Goal: Information Seeking & Learning: Learn about a topic

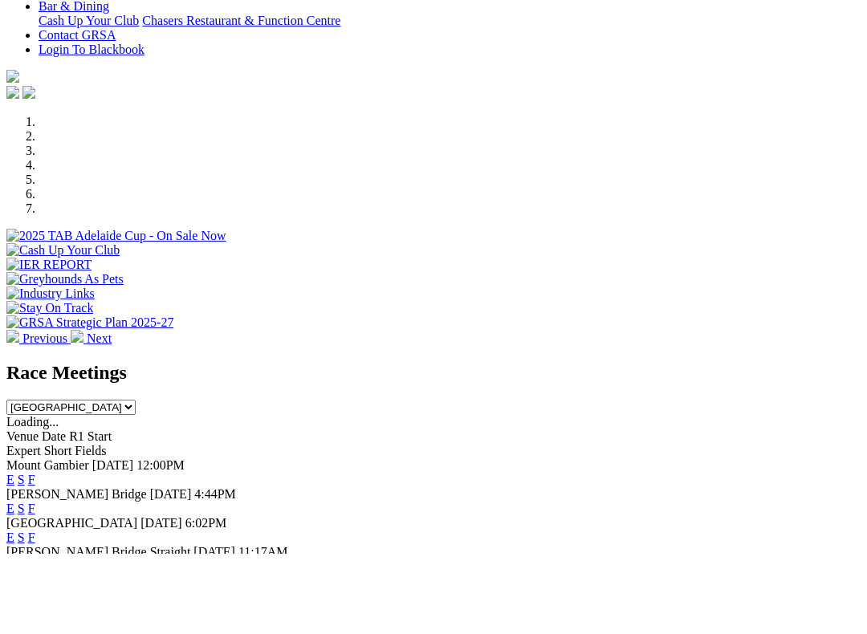
scroll to position [331, 0]
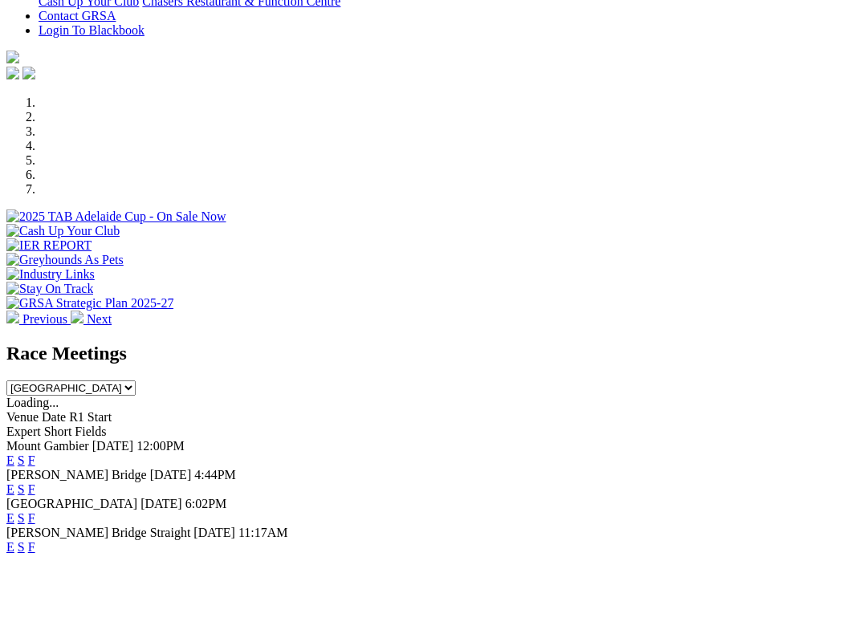
click at [35, 563] on link "F" at bounding box center [31, 570] width 7 height 14
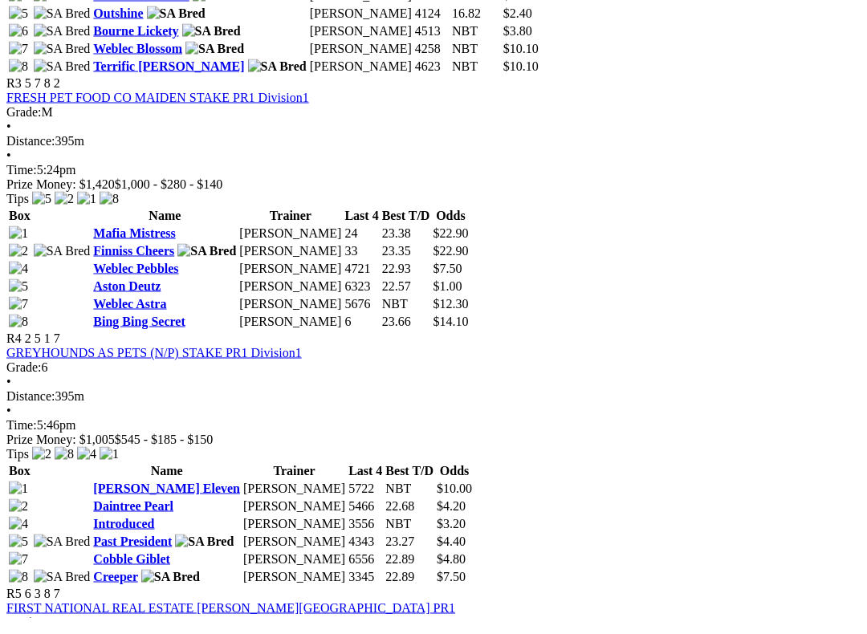
scroll to position [1297, 0]
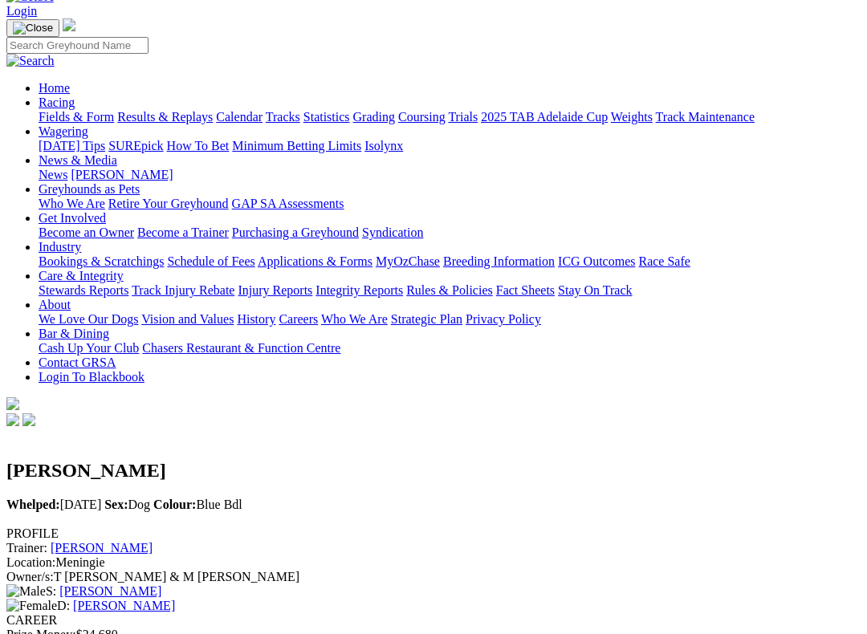
scroll to position [92, 0]
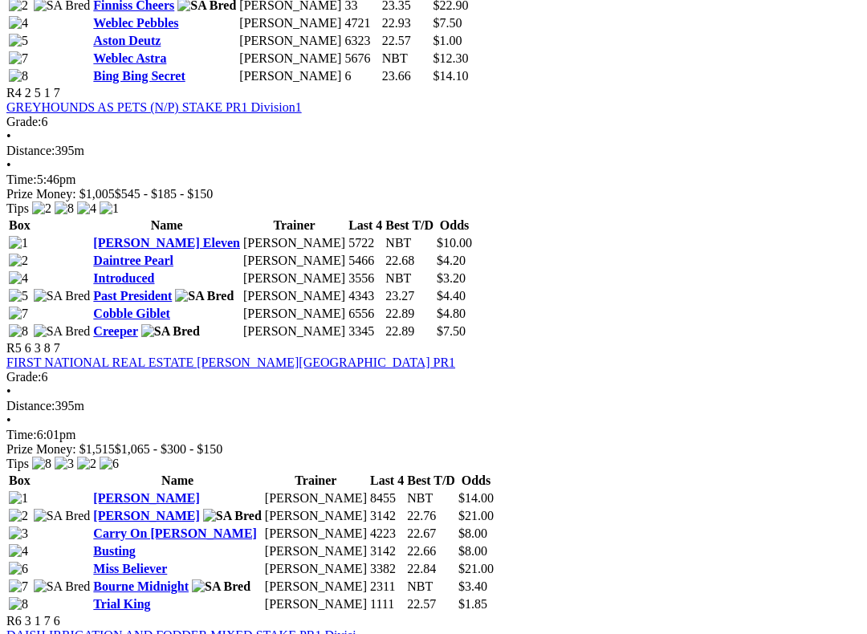
scroll to position [1555, 0]
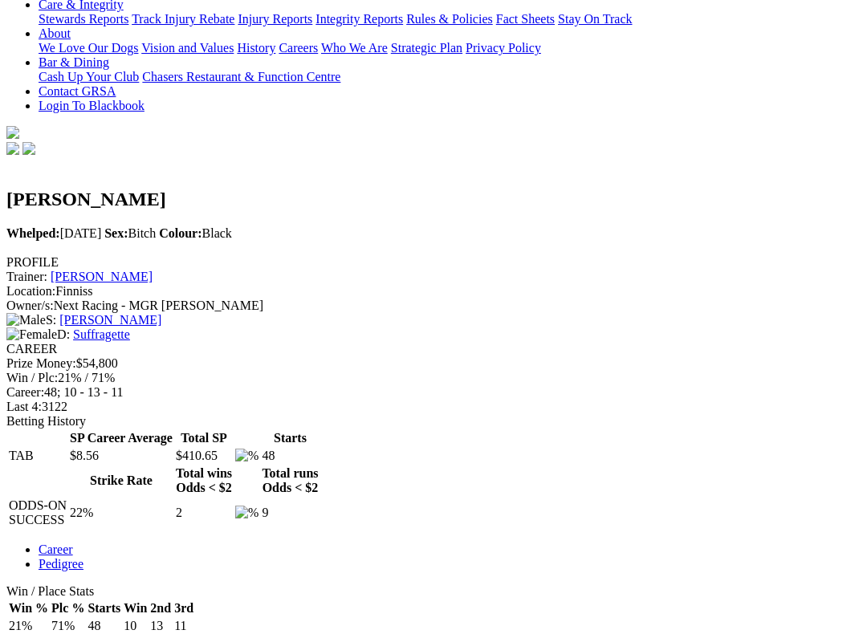
scroll to position [361, 0]
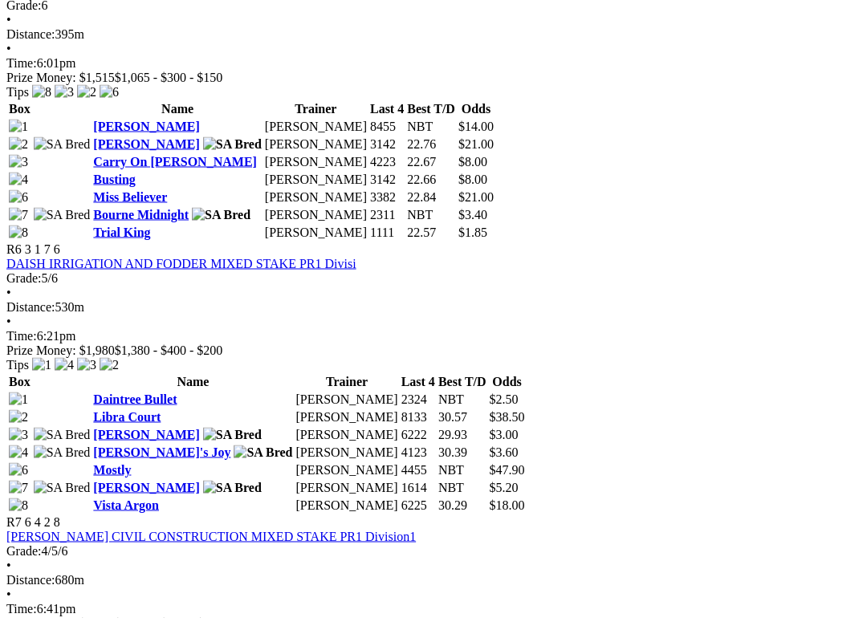
scroll to position [1914, 0]
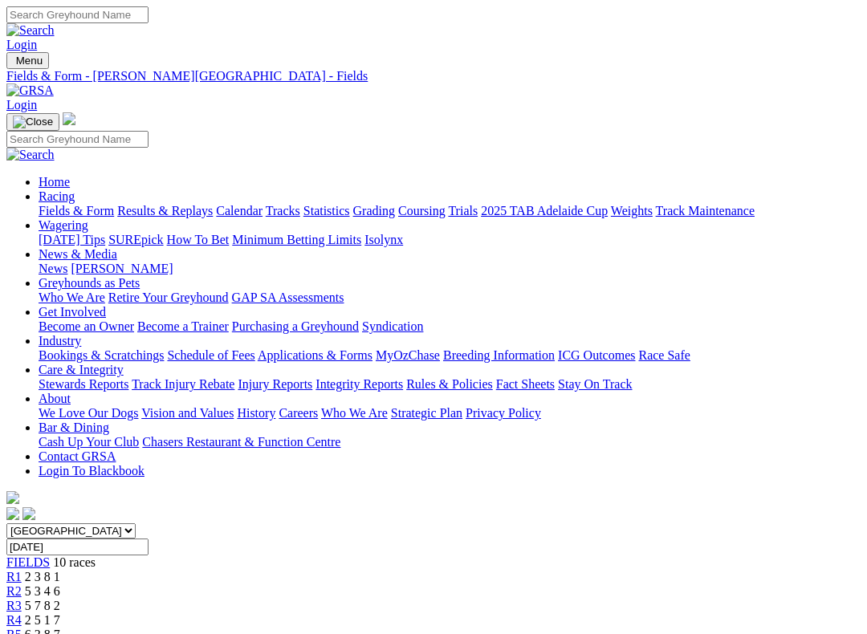
scroll to position [1994, 0]
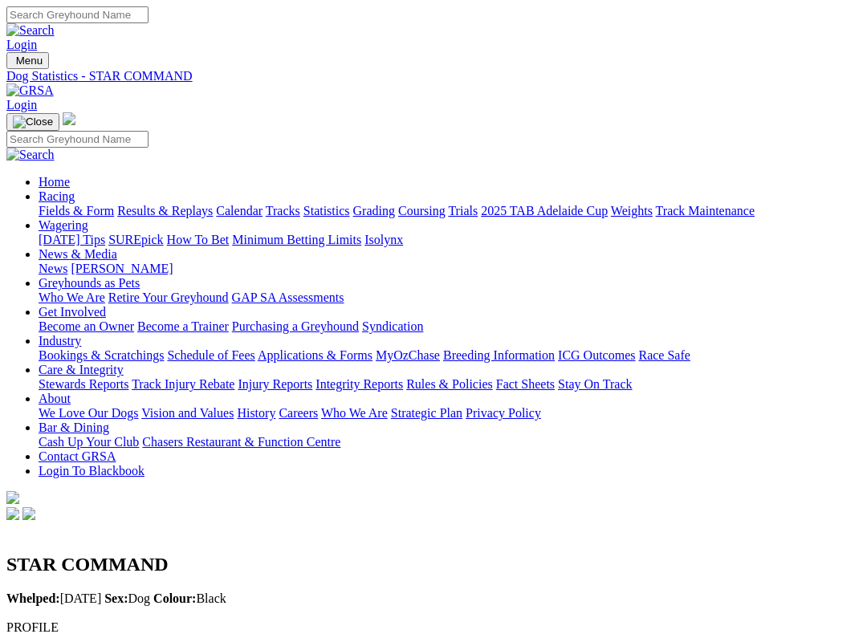
click at [124, 363] on link "Care & Integrity" at bounding box center [81, 370] width 85 height 14
click at [403, 377] on link "Integrity Reports" at bounding box center [358, 384] width 87 height 14
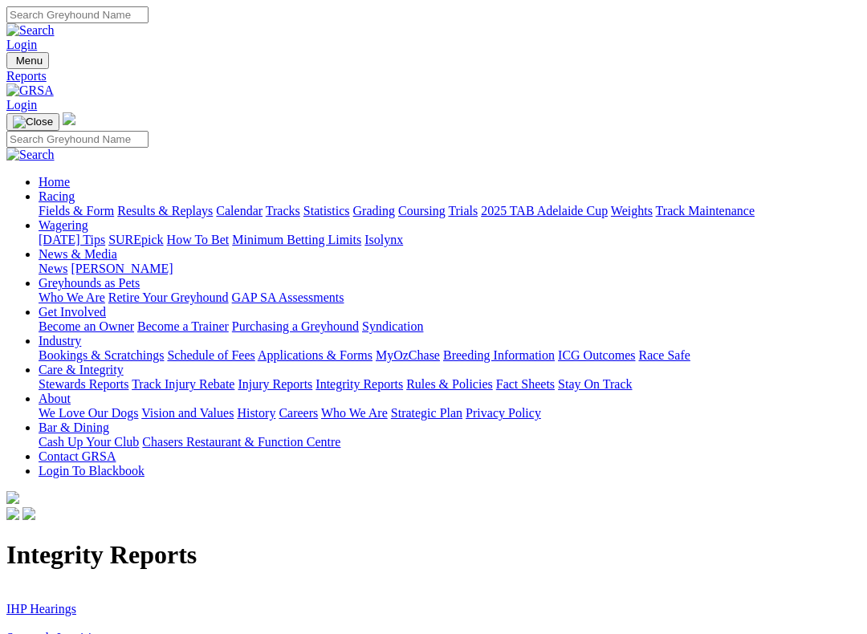
click at [55, 602] on link "IHP Hearings" at bounding box center [41, 609] width 70 height 14
click at [92, 631] on link "Stewards Inquiries" at bounding box center [54, 638] width 96 height 14
